Goal: Find specific page/section: Find specific page/section

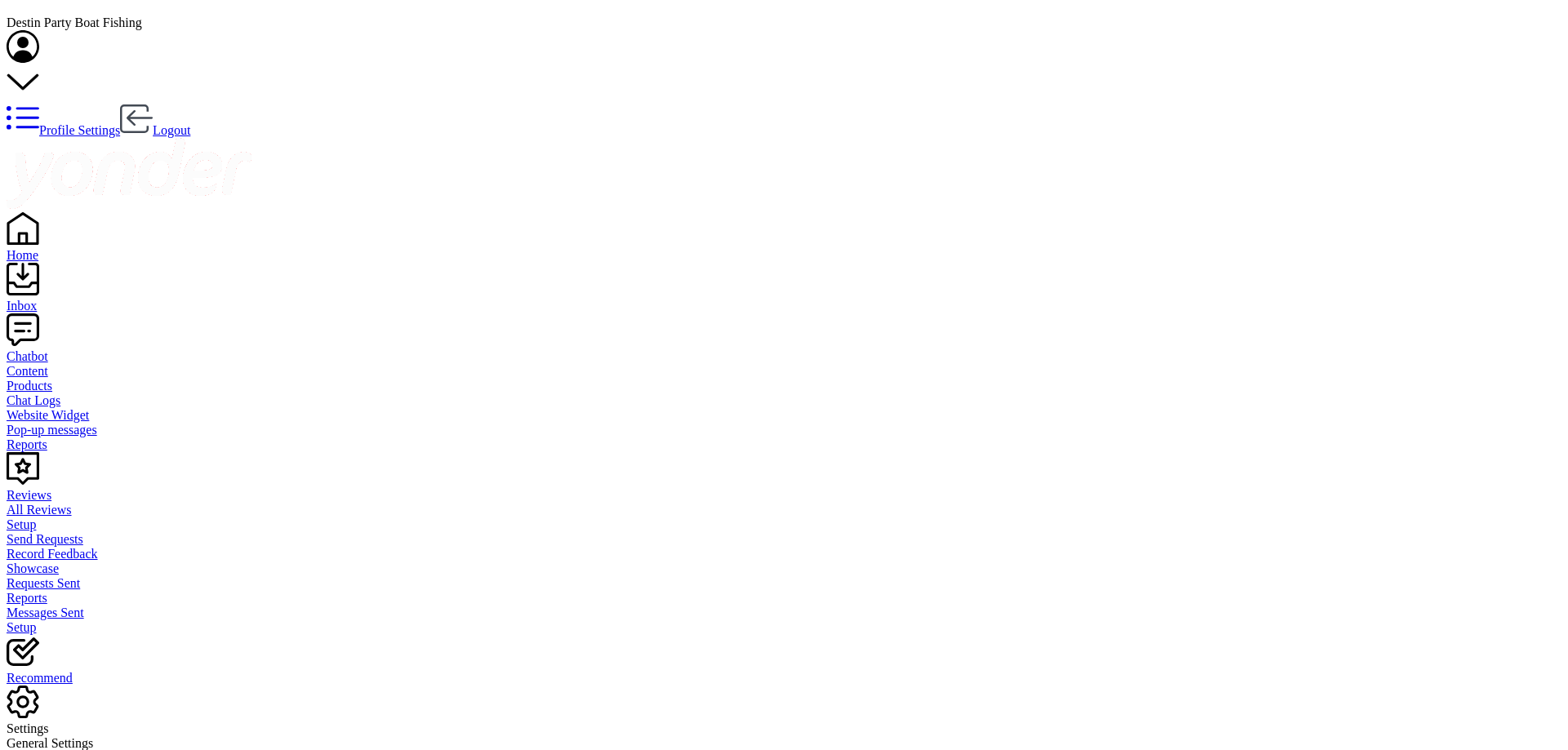
click at [65, 488] on div "Reviews" at bounding box center [784, 495] width 1555 height 15
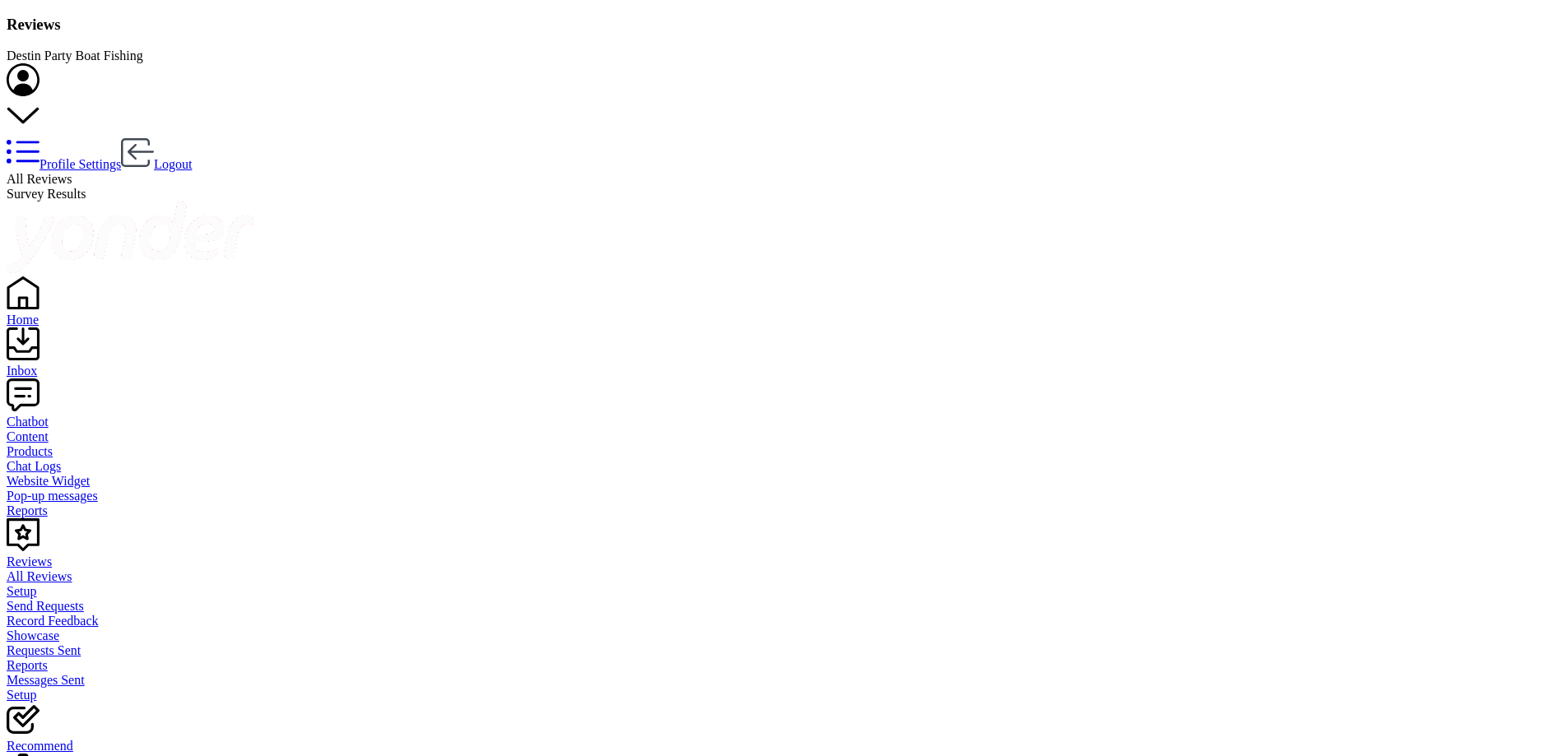
click at [54, 364] on div "Inbox" at bounding box center [784, 371] width 1554 height 15
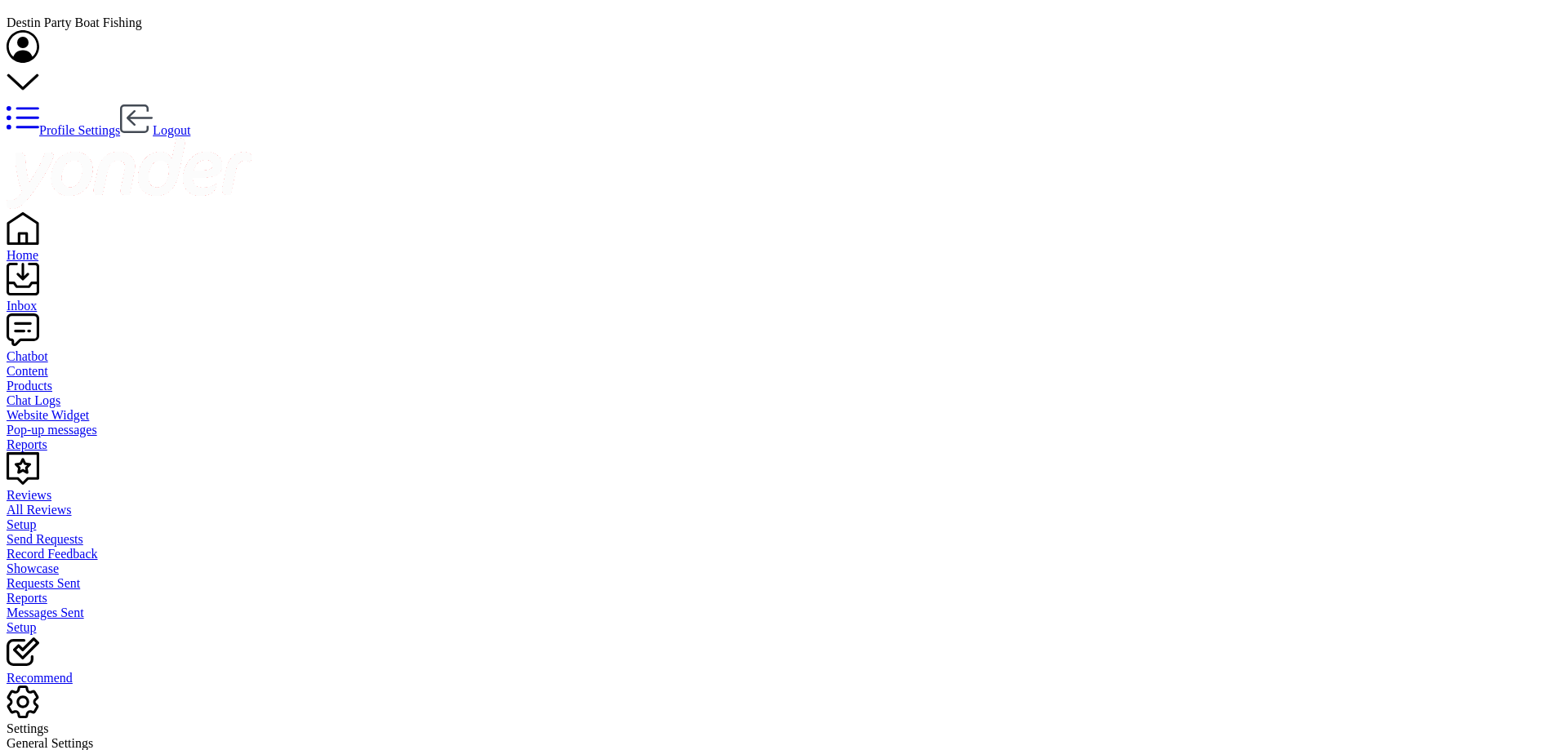
click at [54, 488] on div "Reviews" at bounding box center [784, 495] width 1555 height 15
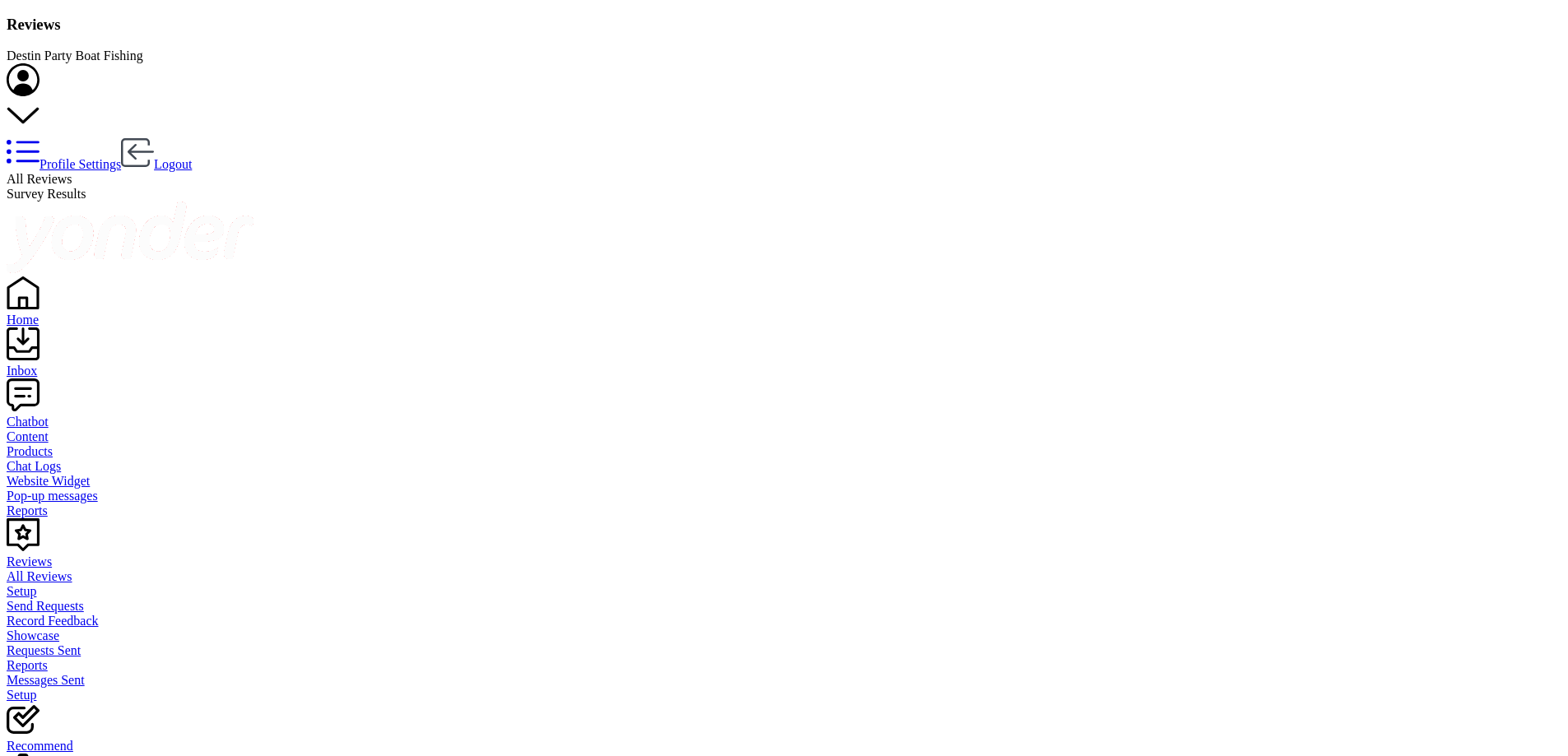
click at [55, 364] on div "Inbox" at bounding box center [784, 371] width 1554 height 15
